Goal: Information Seeking & Learning: Learn about a topic

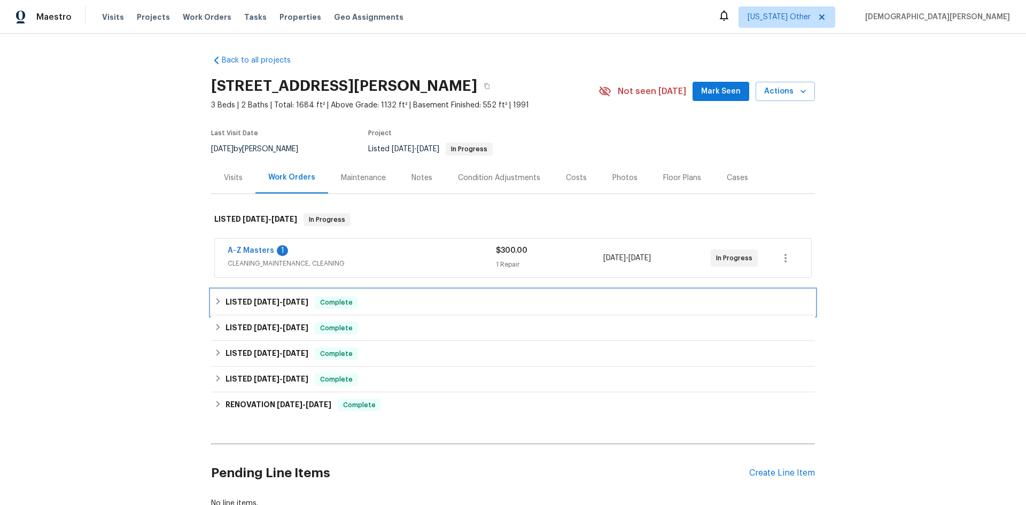
click at [288, 301] on span "[DATE]" at bounding box center [296, 301] width 26 height 7
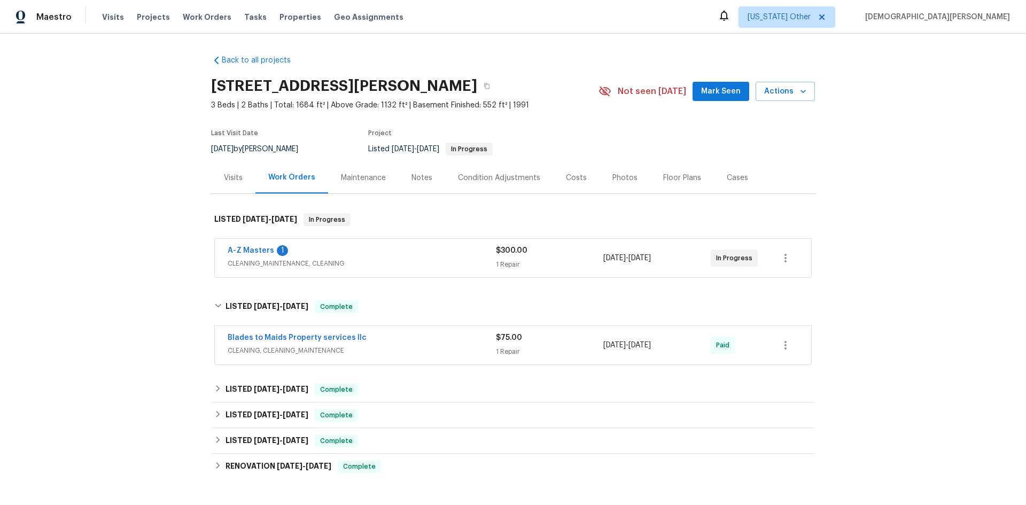
click at [357, 376] on div "Back to all projects [STREET_ADDRESS][PERSON_NAME] 3 Beds | 2 Baths | Total: 16…" at bounding box center [513, 313] width 604 height 532
click at [357, 378] on div "LISTED [DATE] - [DATE] Complete" at bounding box center [513, 390] width 604 height 26
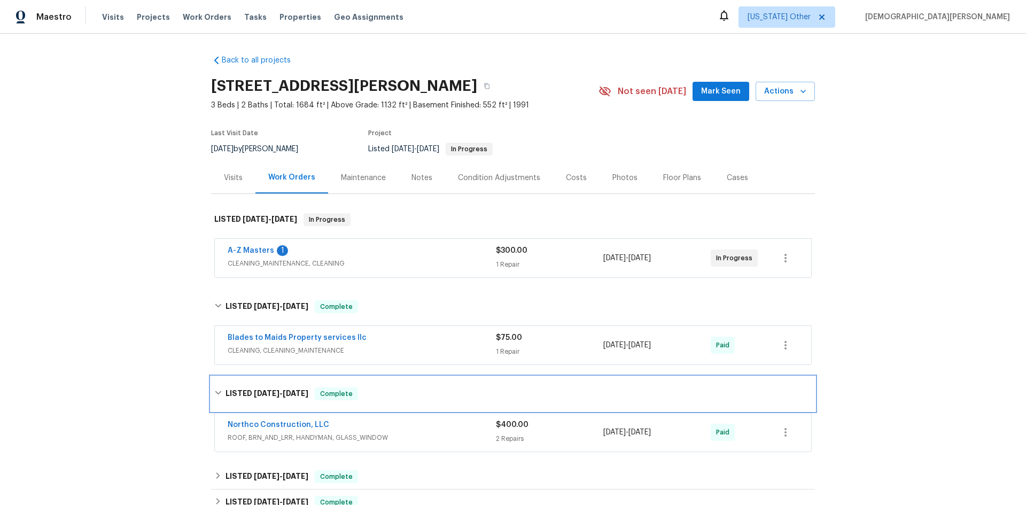
scroll to position [53, 0]
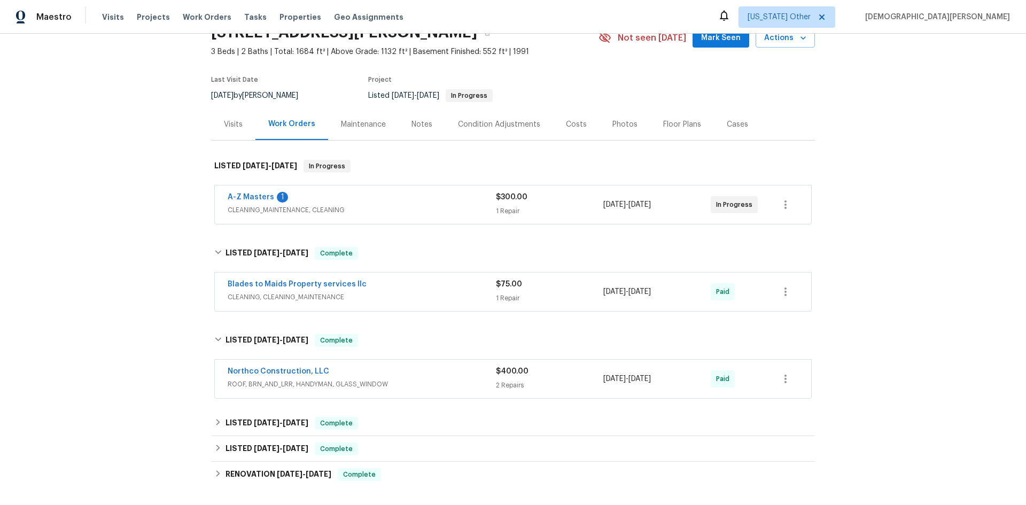
click at [361, 410] on div "Back to all projects [STREET_ADDRESS][PERSON_NAME] 3 Beds | 2 Baths | Total: 16…" at bounding box center [513, 290] width 604 height 594
click at [362, 414] on div "LISTED [DATE] - [DATE] Complete" at bounding box center [513, 423] width 604 height 26
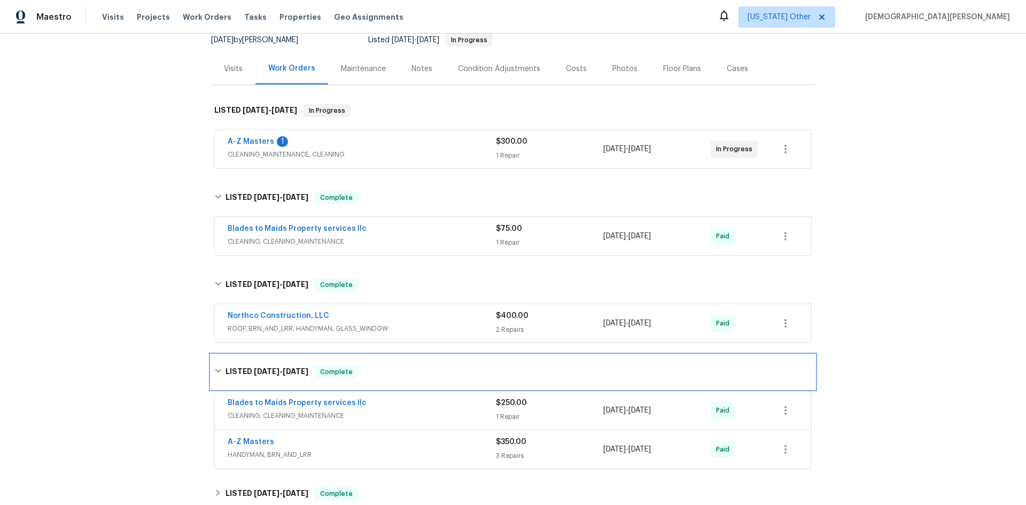
scroll to position [160, 0]
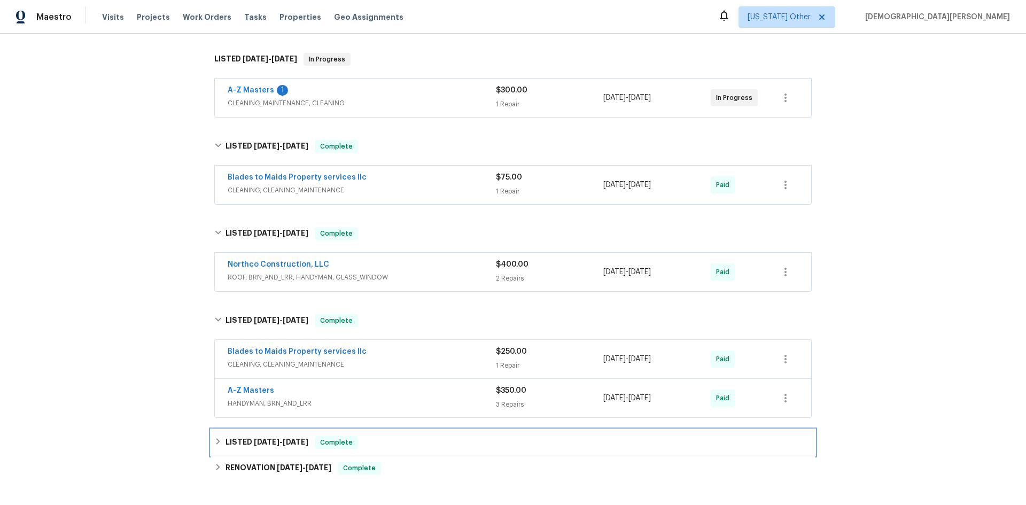
click at [319, 446] on span "Complete" at bounding box center [336, 442] width 41 height 11
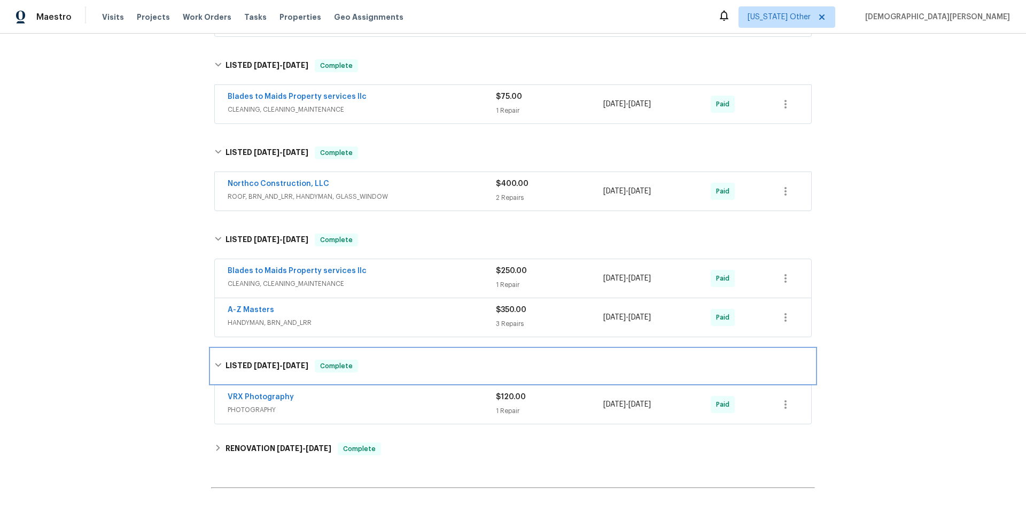
scroll to position [369, 0]
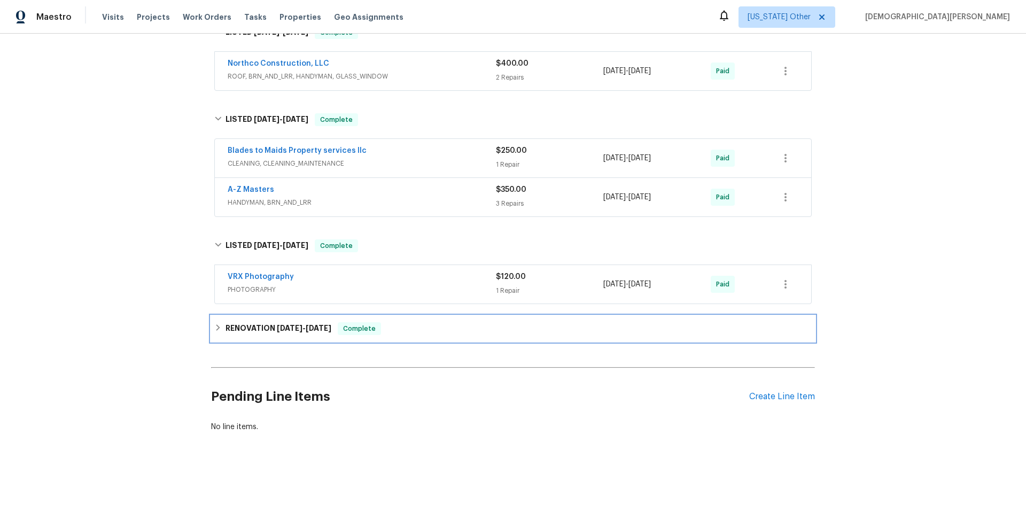
click at [395, 322] on div "RENOVATION [DATE] - [DATE] Complete" at bounding box center [513, 328] width 598 height 13
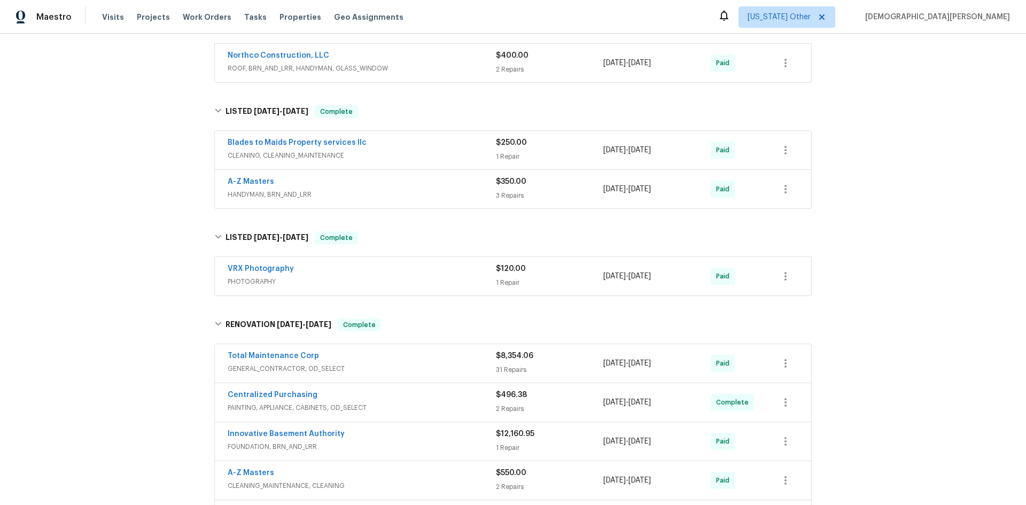
click at [427, 362] on div "Total Maintenance Corp" at bounding box center [362, 357] width 268 height 13
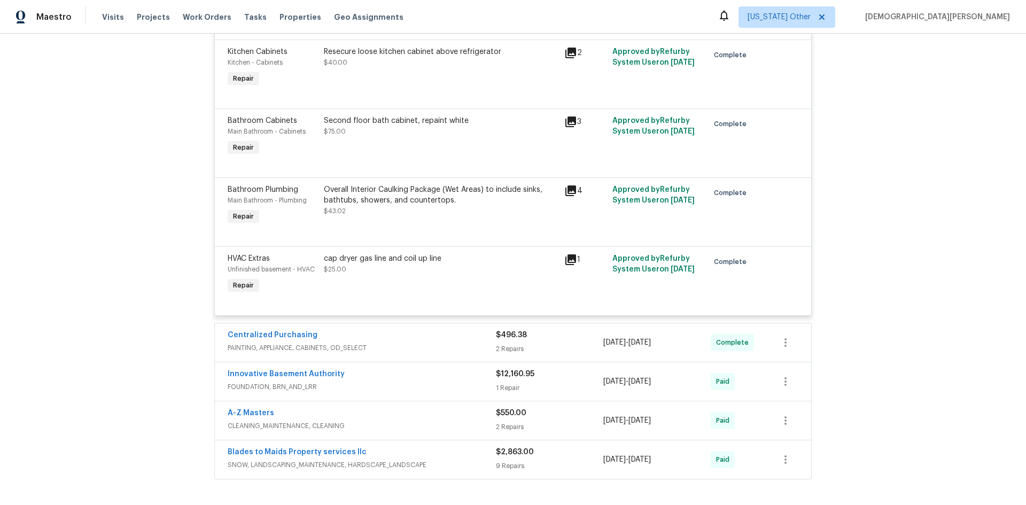
scroll to position [3202, 0]
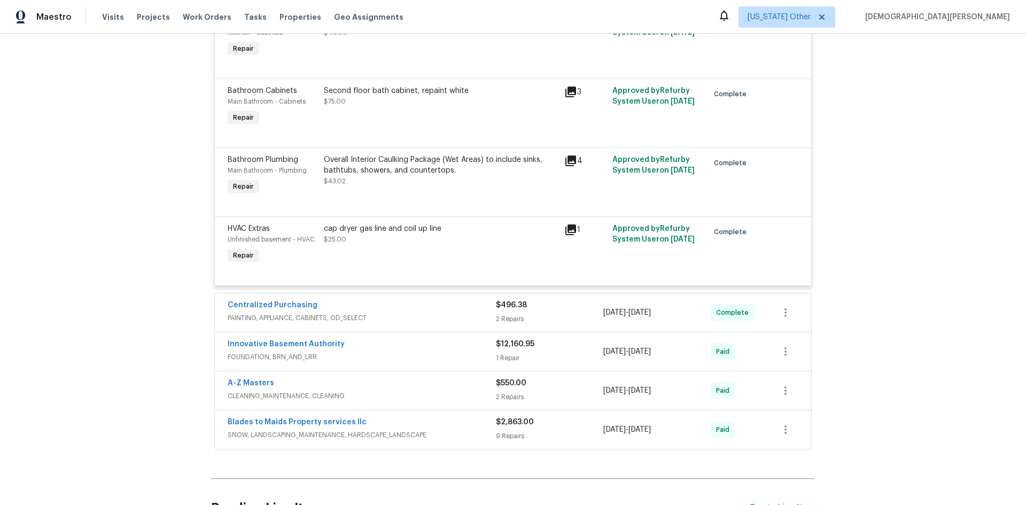
click at [428, 362] on span "FOUNDATION, BRN_AND_LRR" at bounding box center [362, 357] width 268 height 11
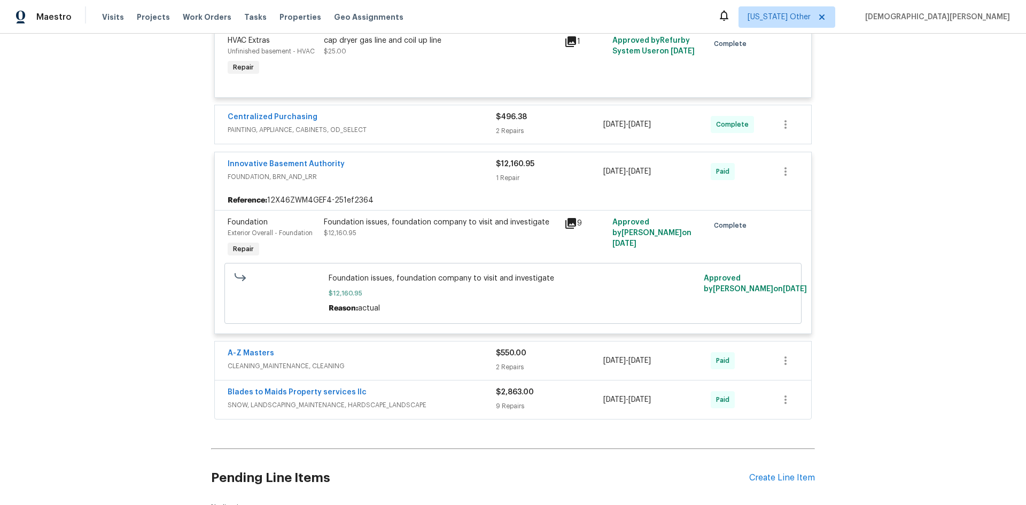
scroll to position [3416, 0]
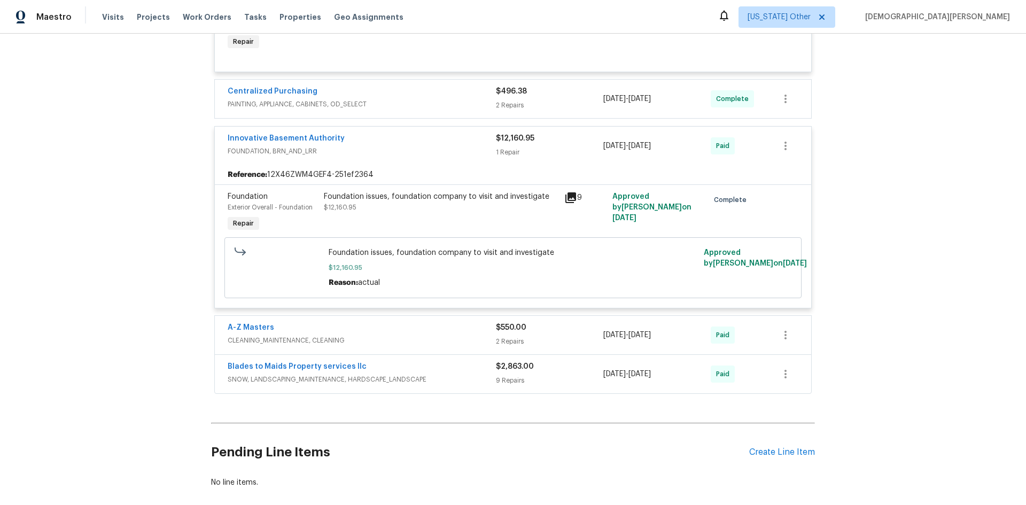
click at [566, 203] on icon at bounding box center [571, 197] width 11 height 11
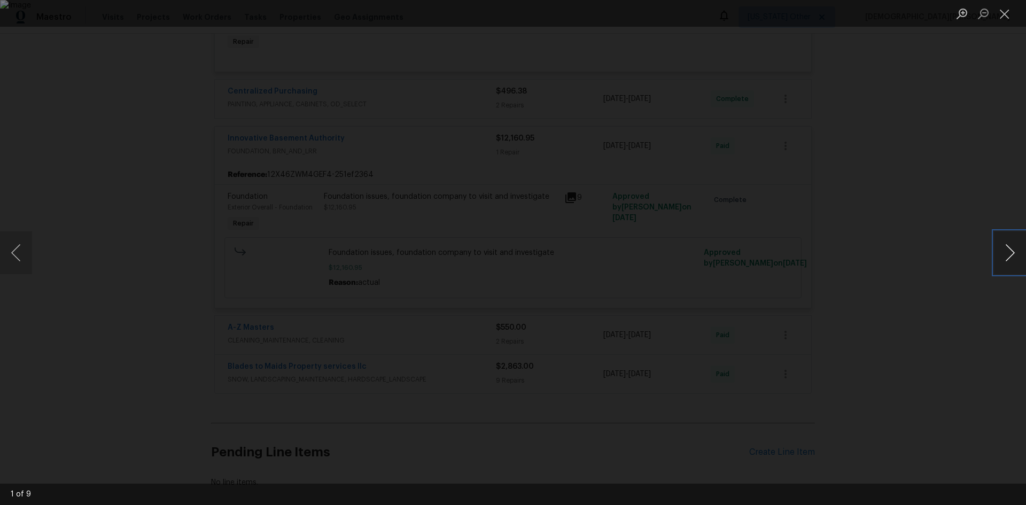
click at [995, 253] on button "Next image" at bounding box center [1010, 252] width 32 height 43
click at [996, 254] on button "Next image" at bounding box center [1010, 252] width 32 height 43
click at [1020, 271] on button "Next image" at bounding box center [1010, 252] width 32 height 43
click at [995, 248] on button "Next image" at bounding box center [1010, 252] width 32 height 43
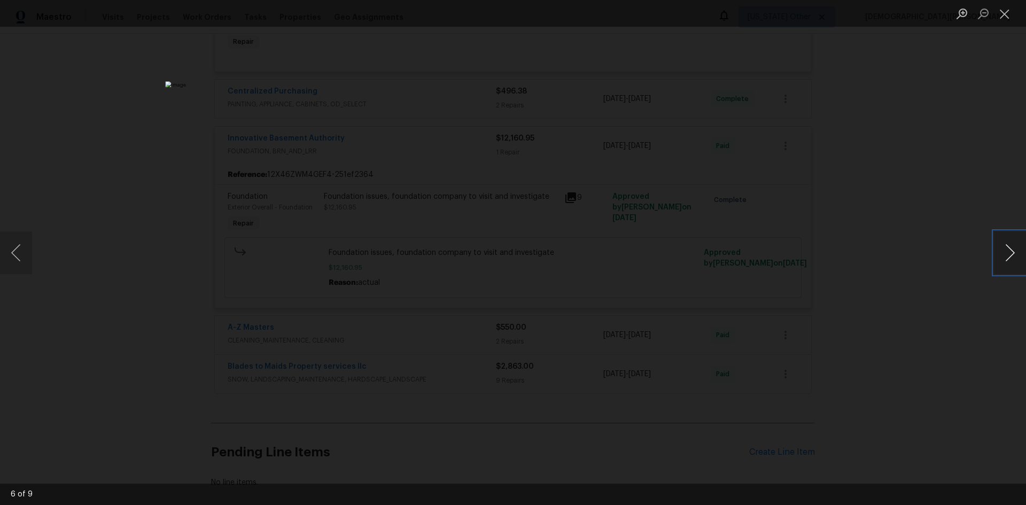
click at [995, 248] on button "Next image" at bounding box center [1010, 252] width 32 height 43
click at [981, 251] on div "Lightbox" at bounding box center [513, 252] width 1026 height 505
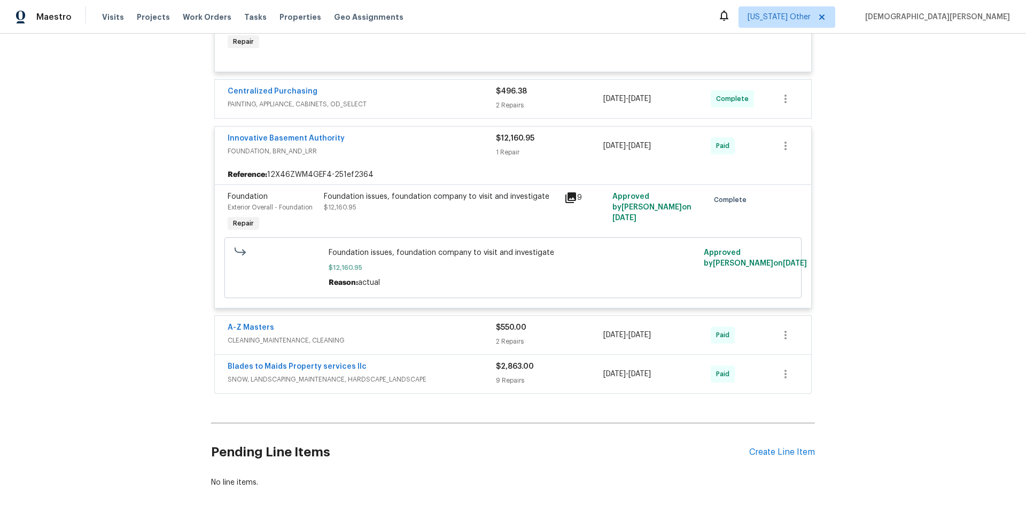
click at [446, 213] on div "Foundation issues, foundation company to visit and investigate $12,160.95" at bounding box center [441, 201] width 234 height 21
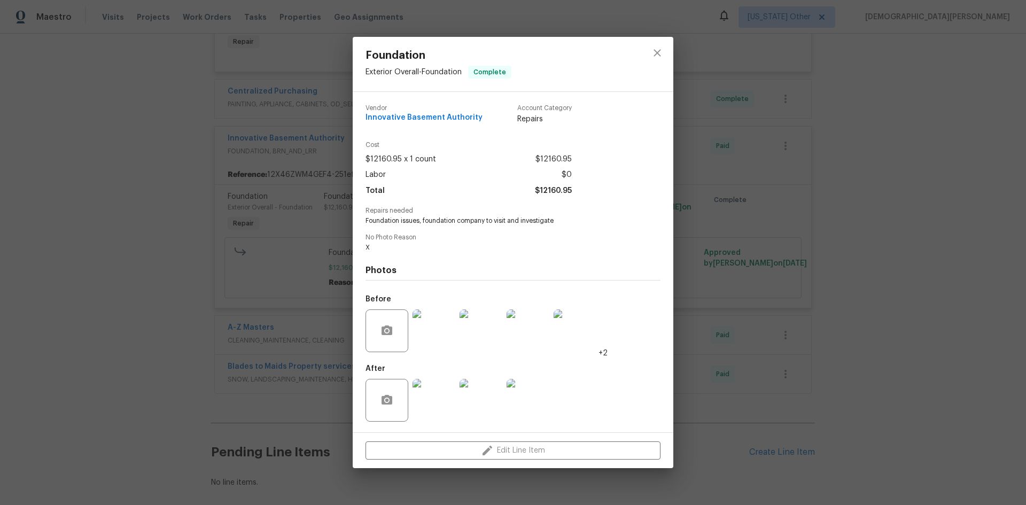
click at [475, 336] on img at bounding box center [481, 330] width 43 height 43
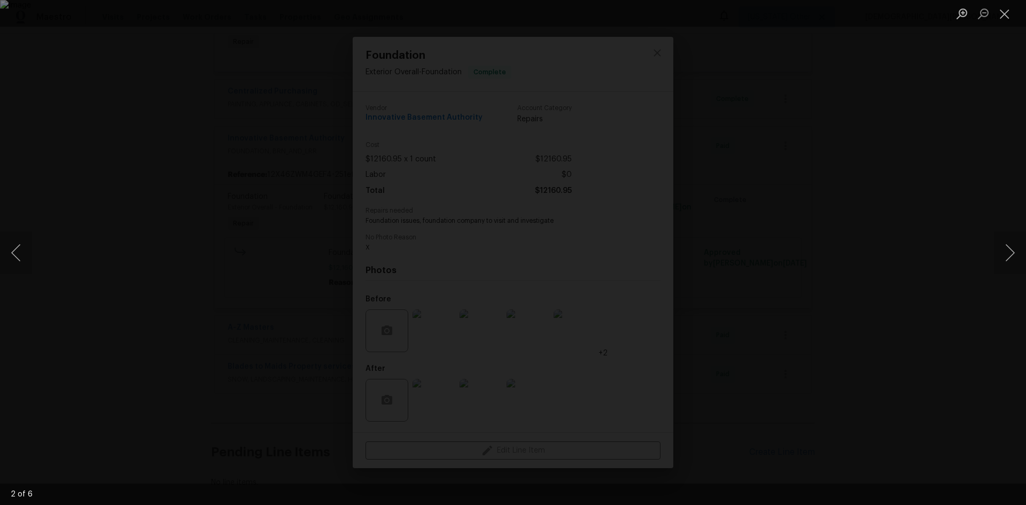
click at [992, 251] on div "Lightbox" at bounding box center [513, 252] width 1026 height 505
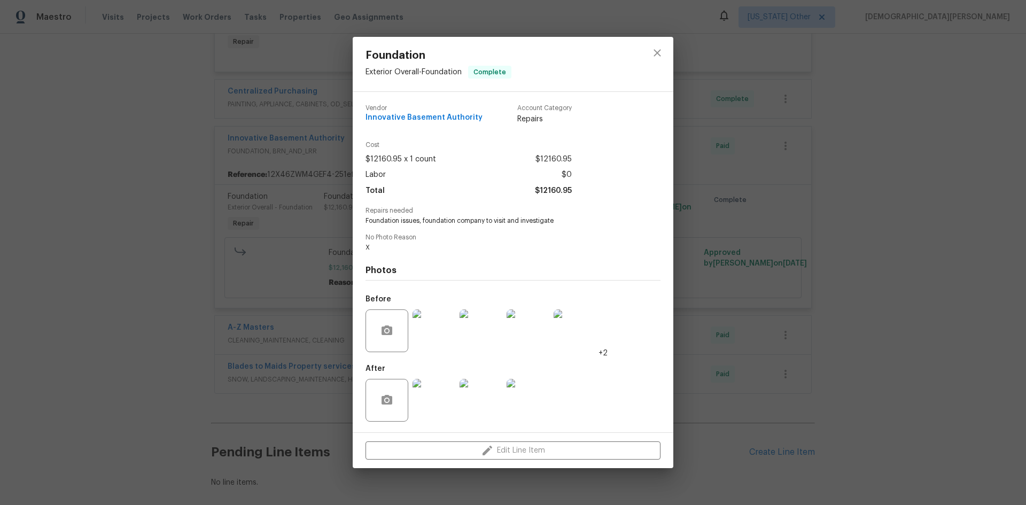
click at [1001, 249] on button "Next image" at bounding box center [1010, 252] width 32 height 43
click at [484, 327] on img at bounding box center [481, 330] width 43 height 43
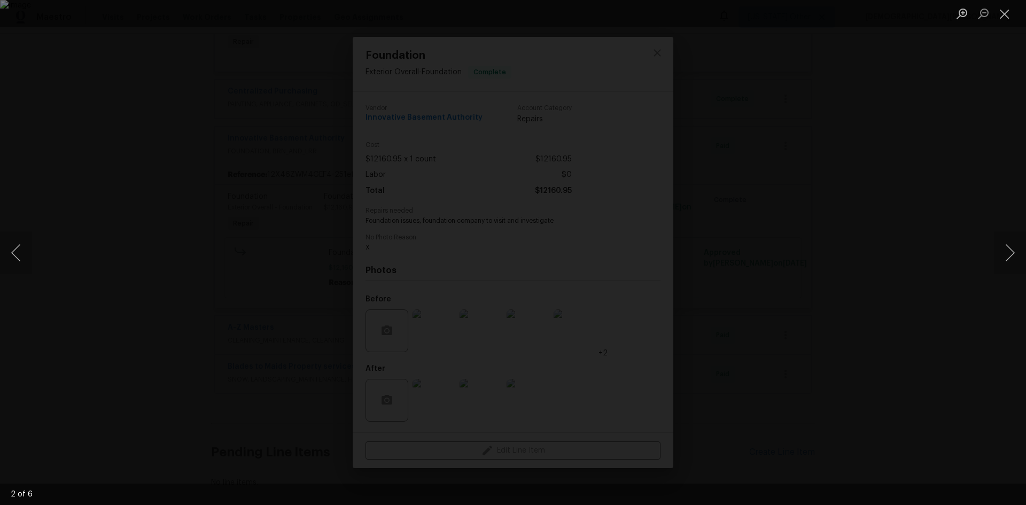
click at [836, 148] on div "Lightbox" at bounding box center [513, 252] width 1026 height 505
